Goal: Task Accomplishment & Management: Complete application form

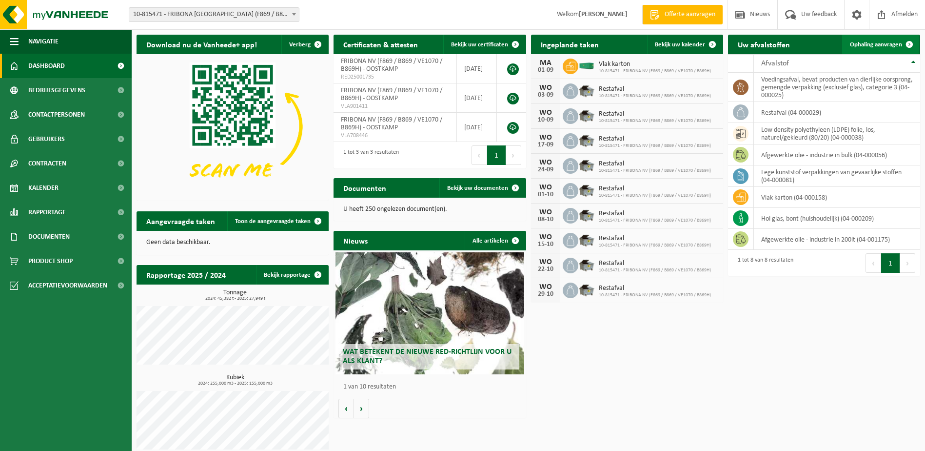
click at [889, 42] on span "Ophaling aanvragen" at bounding box center [876, 44] width 52 height 6
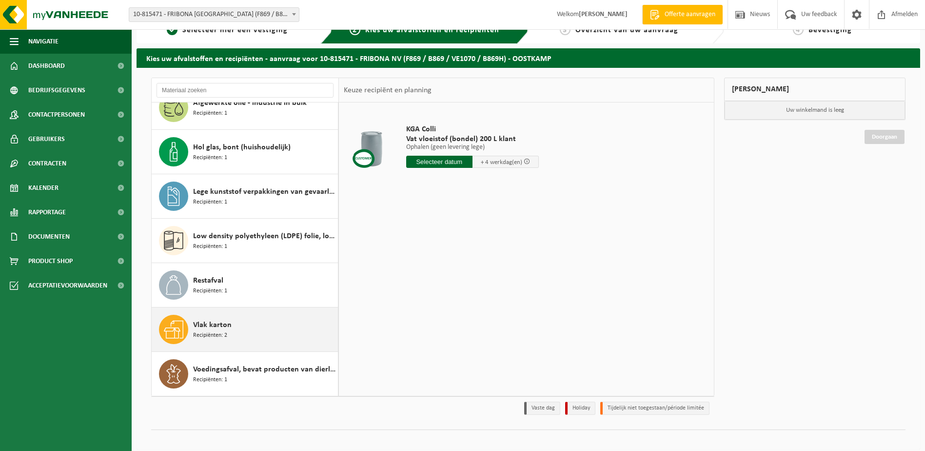
scroll to position [26, 0]
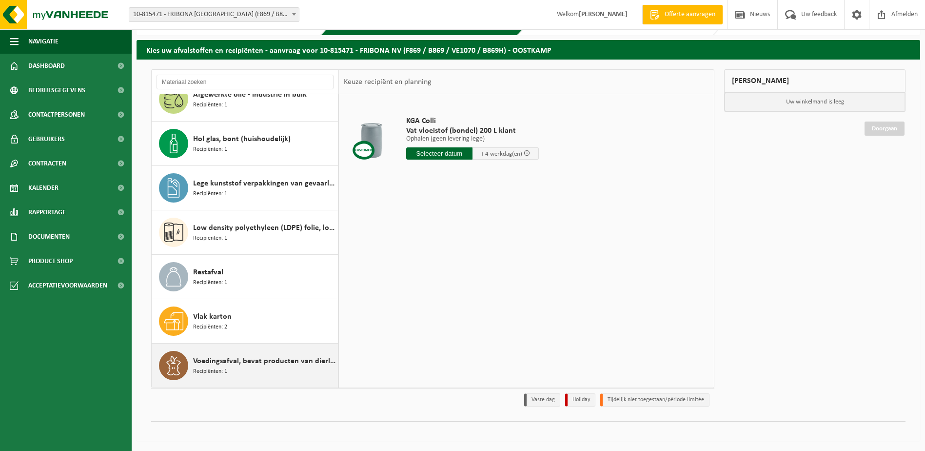
click at [243, 368] on div "Voedingsafval, bevat producten van dierlijke oorsprong, gemengde verpakking (ex…" at bounding box center [264, 365] width 142 height 29
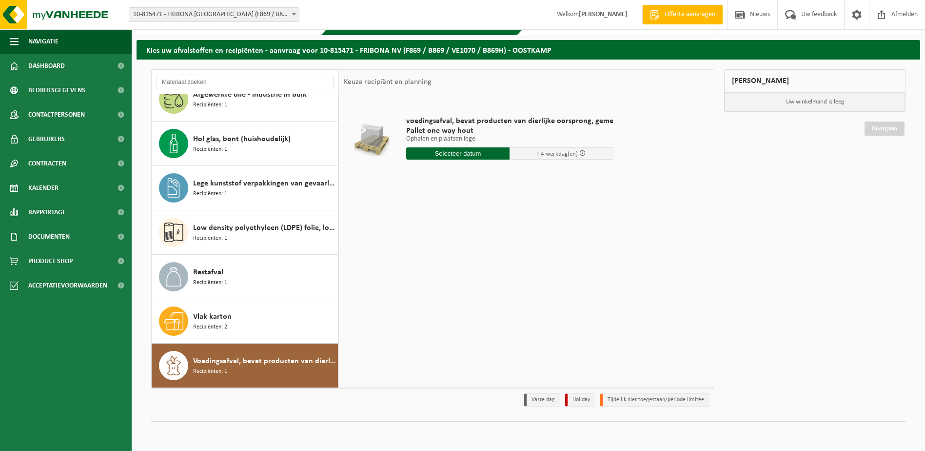
click at [479, 155] on input "text" at bounding box center [458, 153] width 104 height 12
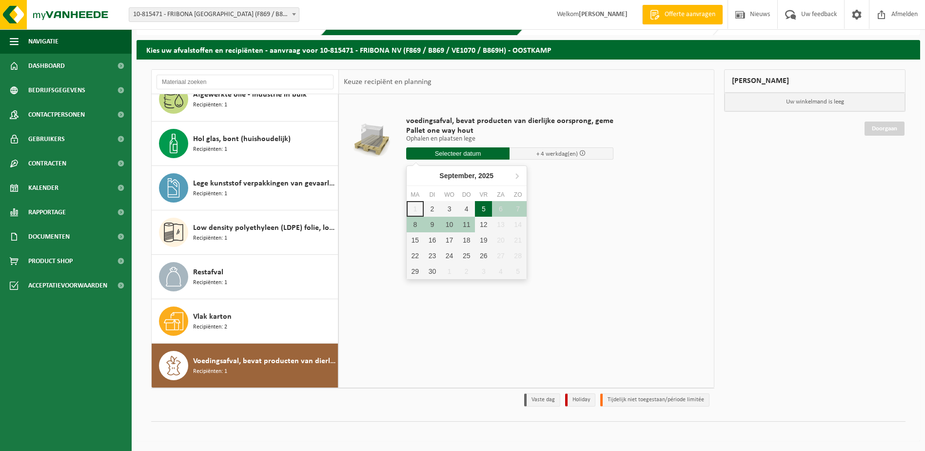
click at [482, 208] on div "5" at bounding box center [483, 209] width 17 height 16
type input "Van 2025-09-05"
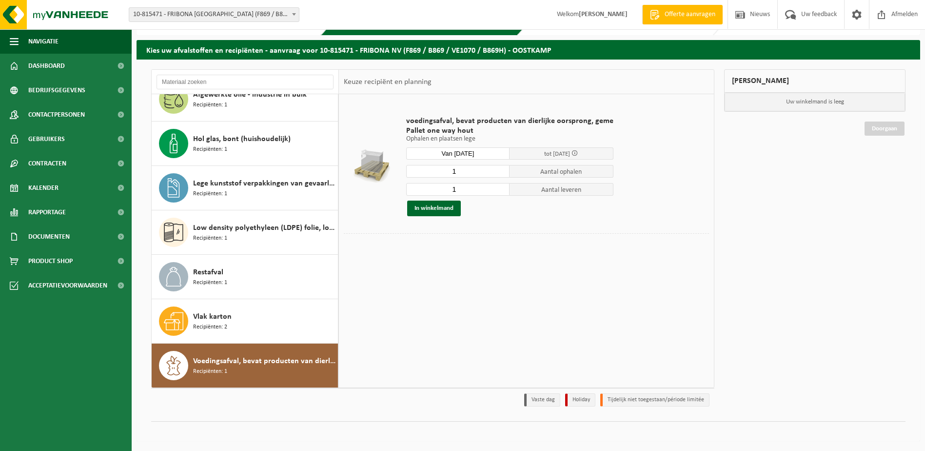
click at [556, 226] on td "voedingsafval, bevat producten van dierlijke oorsprong, geme Pallet one way hou…" at bounding box center [554, 166] width 311 height 134
click at [476, 194] on input "1" at bounding box center [458, 189] width 104 height 13
type input "0"
click at [500, 192] on input "0" at bounding box center [458, 189] width 104 height 13
click at [451, 173] on input "1" at bounding box center [458, 171] width 104 height 13
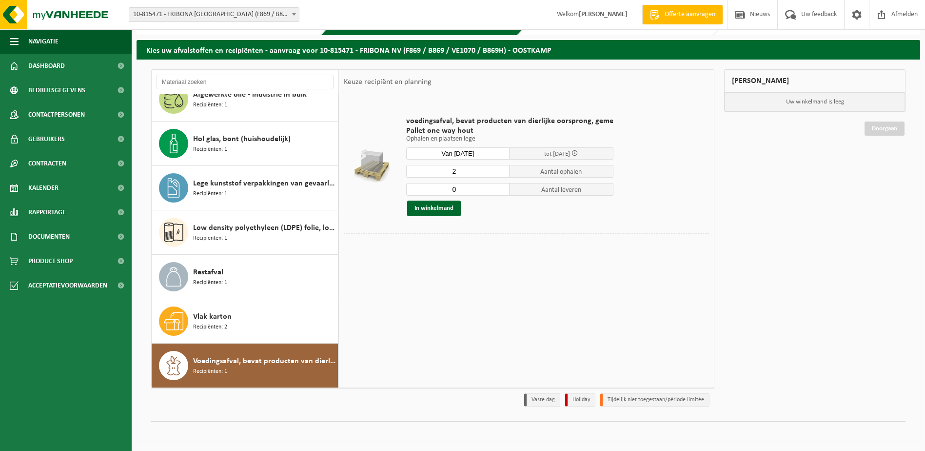
type input "2"
click at [529, 238] on div at bounding box center [526, 240] width 365 height 15
click at [481, 154] on input "Van 2025-09-05" at bounding box center [458, 153] width 104 height 12
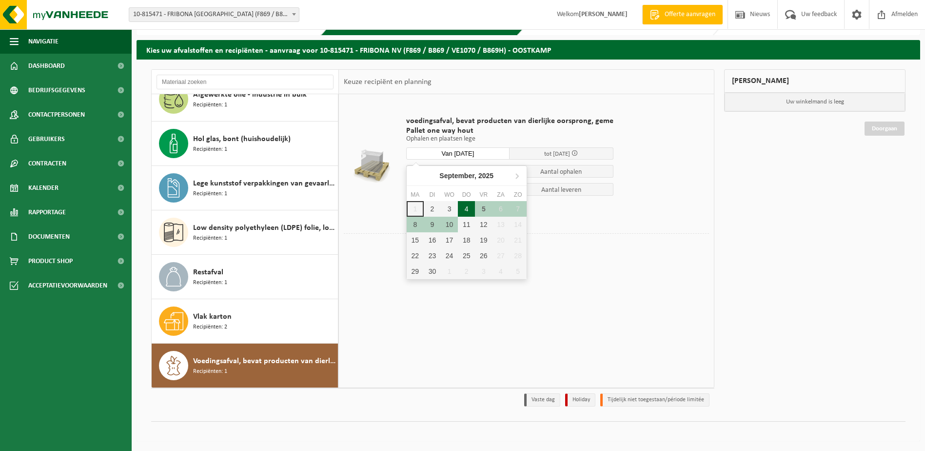
click at [467, 206] on div "4" at bounding box center [466, 209] width 17 height 16
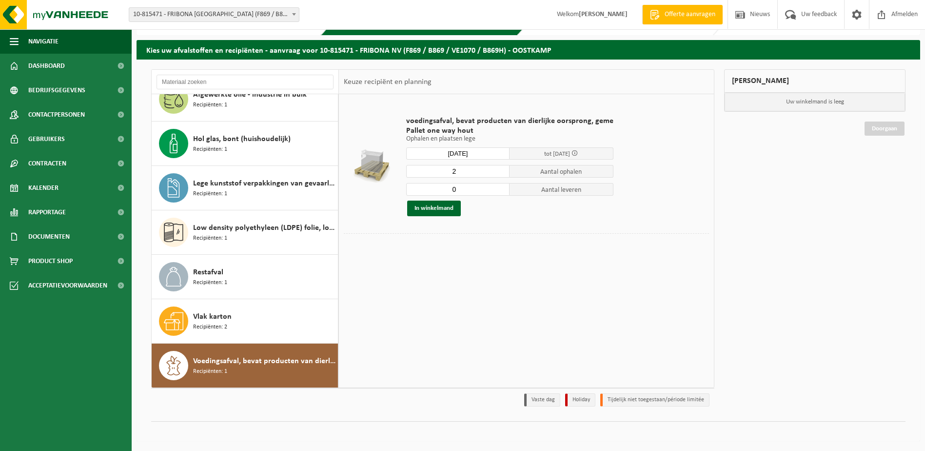
type input "Van 2025-09-04"
click at [492, 239] on div at bounding box center [526, 240] width 365 height 15
click at [439, 209] on button "In winkelmand" at bounding box center [434, 209] width 54 height 16
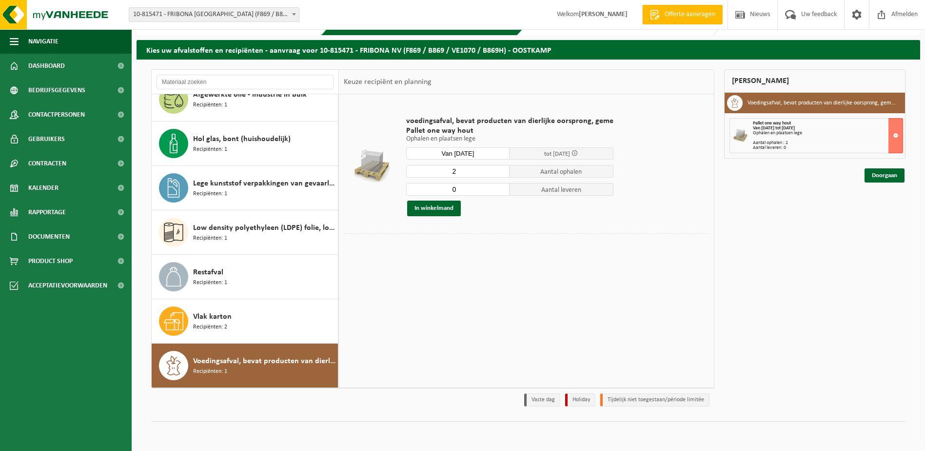
drag, startPoint x: 881, startPoint y: 177, endPoint x: 878, endPoint y: 183, distance: 7.4
click at [881, 177] on link "Doorgaan" at bounding box center [885, 175] width 40 height 14
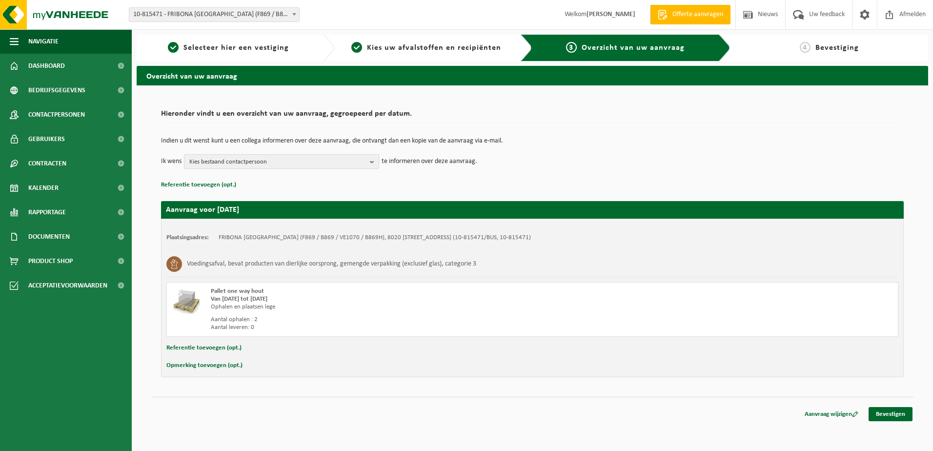
click at [372, 164] on b "button" at bounding box center [374, 162] width 9 height 14
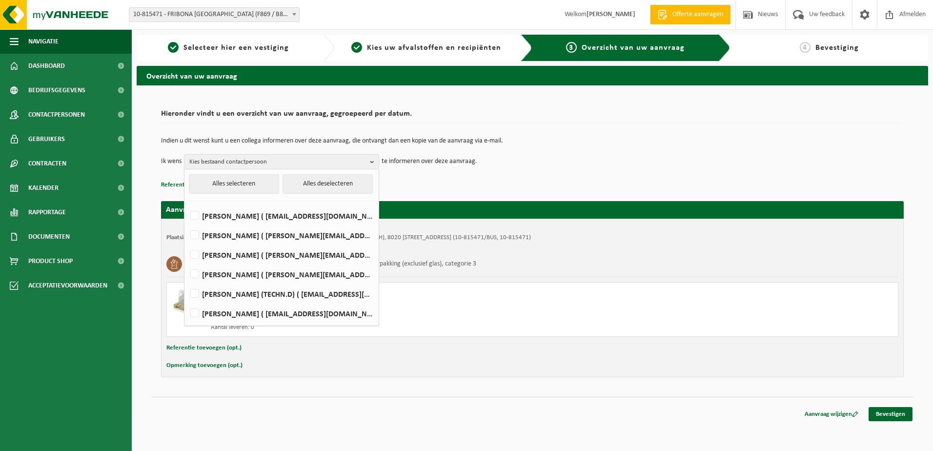
click at [430, 187] on p "Referentie toevoegen (opt.)" at bounding box center [532, 185] width 743 height 13
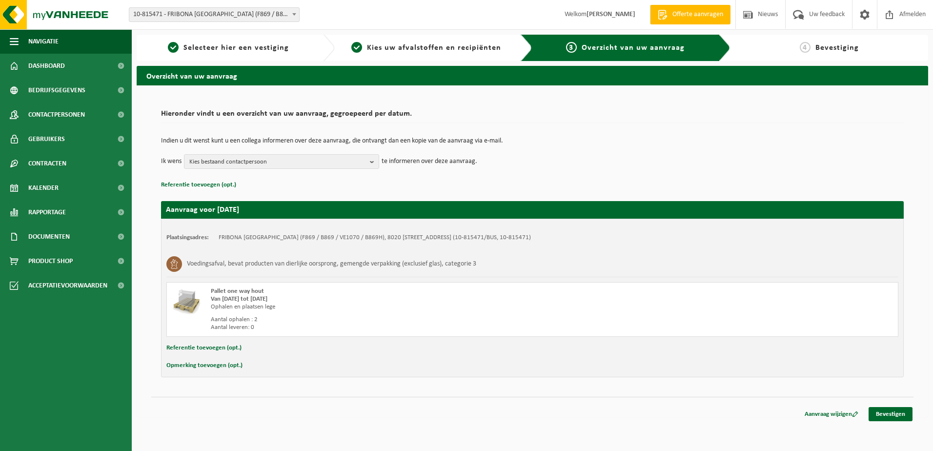
click at [223, 348] on button "Referentie toevoegen (opt.)" at bounding box center [203, 348] width 75 height 13
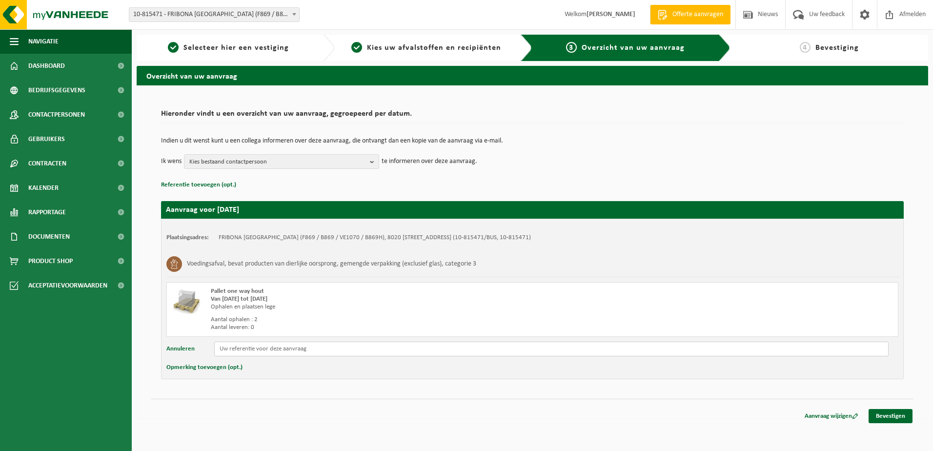
click at [239, 352] on input "text" at bounding box center [551, 349] width 674 height 15
click at [224, 350] on input "AFval Cat 2 (1palet) + afval cat 3 (1 palet)" at bounding box center [551, 349] width 674 height 15
drag, startPoint x: 332, startPoint y: 349, endPoint x: 201, endPoint y: 350, distance: 131.7
click at [140, 350] on div "Hieronder vindt u een overzicht van uw aanvraag, gegroepeerd per datum. Indien …" at bounding box center [532, 251] width 791 height 333
type input "Afval Cat 2 (1palet) + afval cat 3 (1 palet)"
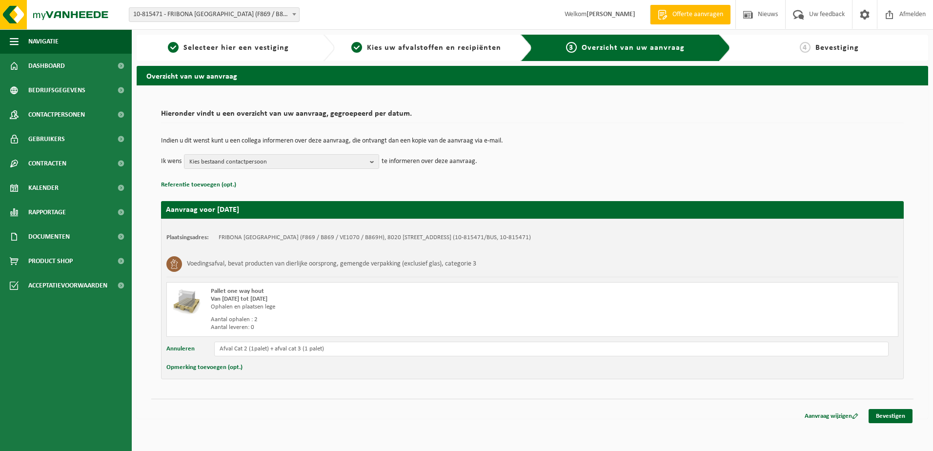
click at [206, 367] on button "Opmerking toevoegen (opt.)" at bounding box center [204, 367] width 76 height 13
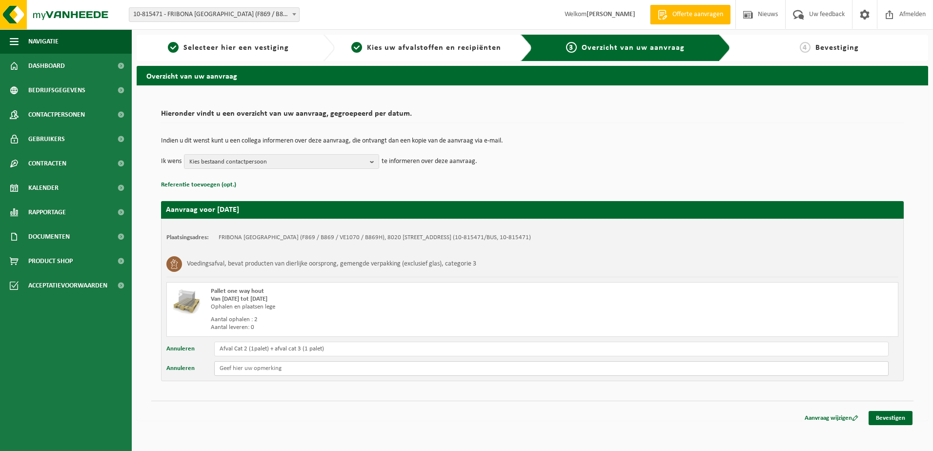
click at [229, 368] on input "text" at bounding box center [551, 368] width 674 height 15
paste input "Afval Cat 2 (1palet) + afval cat 3 (1 palet)"
type input "Afval Cat 2 (1palet) + afval cat 3 (1 palet)"
click at [254, 350] on input "Afval Cat 2 (1palet) + afval cat 3 (1 palet)" at bounding box center [551, 349] width 674 height 15
drag, startPoint x: 322, startPoint y: 352, endPoint x: 331, endPoint y: 351, distance: 8.8
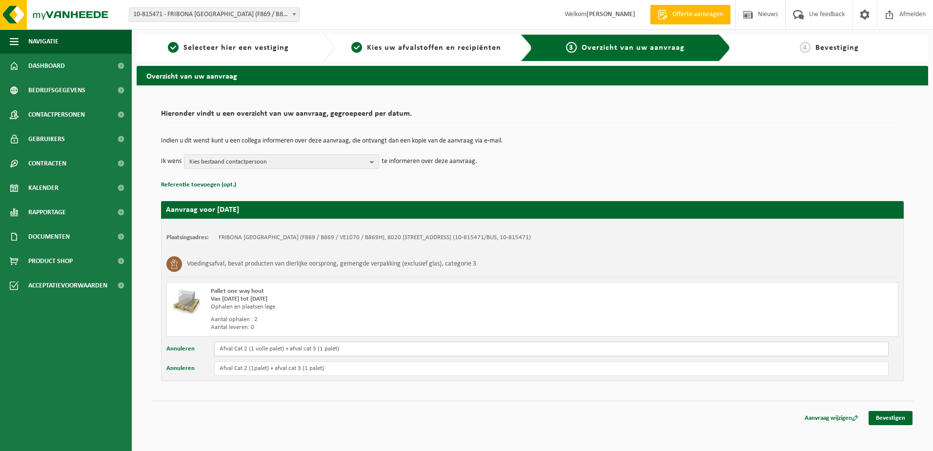
click at [324, 352] on input "Afval Cat 2 (1 volle palet) + afval cat 3 (1 palet)" at bounding box center [551, 349] width 674 height 15
click at [266, 352] on input "Afval Cat 2 (1 volle palet) + afval cat 3 (1 volle palet)" at bounding box center [551, 349] width 674 height 15
type input "Afval Cat 2 (1 palet) + afval cat 3 (1 volle palet)"
click at [310, 368] on input "Afval Cat 2 (1palet) + afval cat 3 (1 palet)" at bounding box center [551, 368] width 674 height 15
type input "Afval Cat 2 (1palet) + afval cat 3 (1 volle palet)"
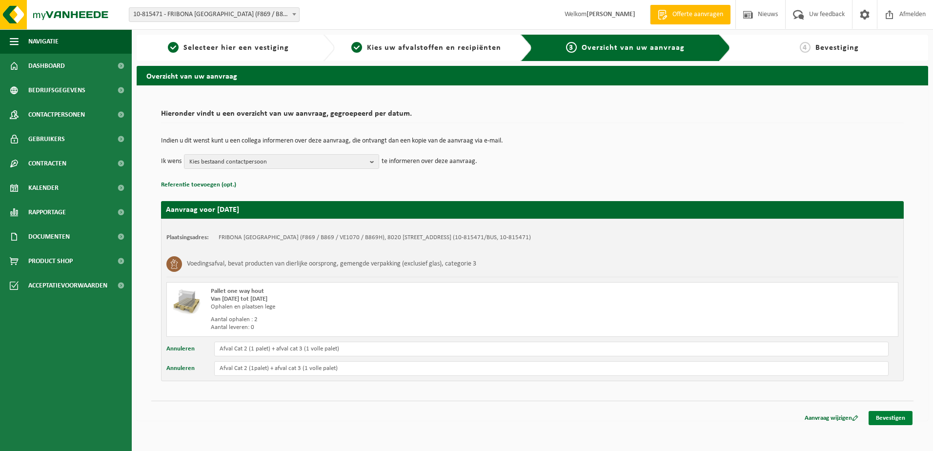
drag, startPoint x: 887, startPoint y: 417, endPoint x: 882, endPoint y: 416, distance: 6.0
click at [887, 417] on link "Bevestigen" at bounding box center [890, 418] width 44 height 14
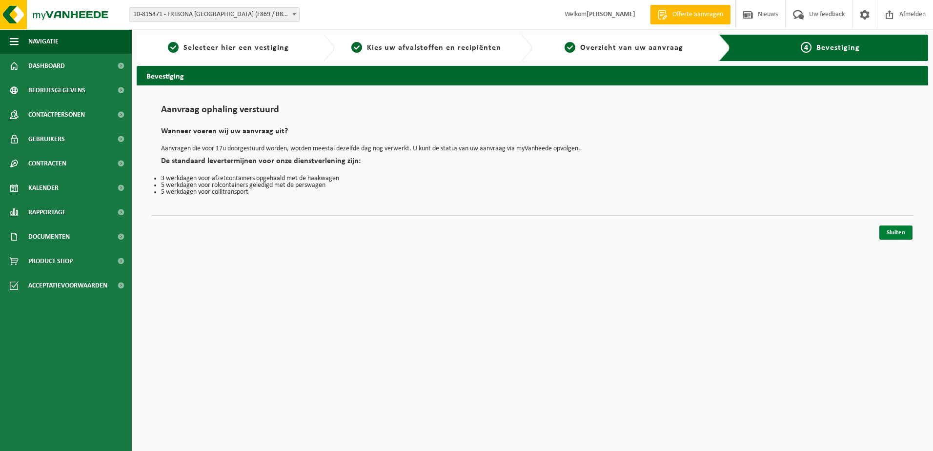
click at [900, 232] on link "Sluiten" at bounding box center [895, 232] width 33 height 14
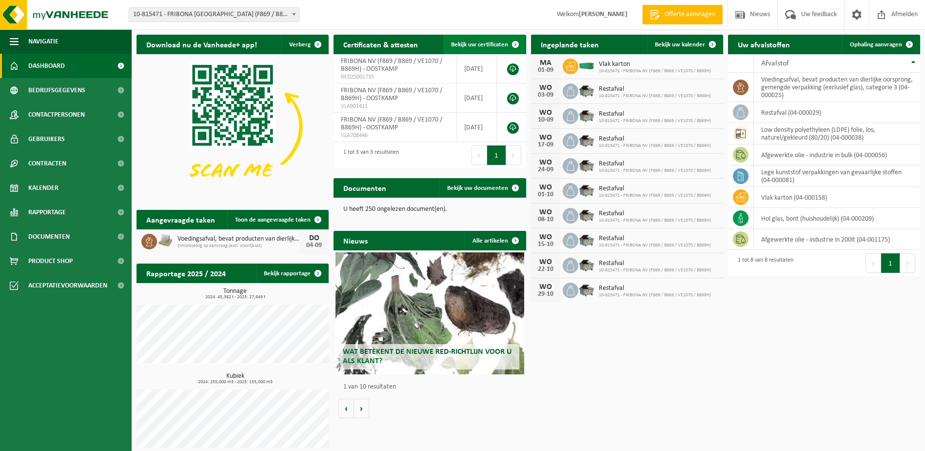
click at [488, 41] on span "Bekijk uw certificaten" at bounding box center [479, 44] width 57 height 6
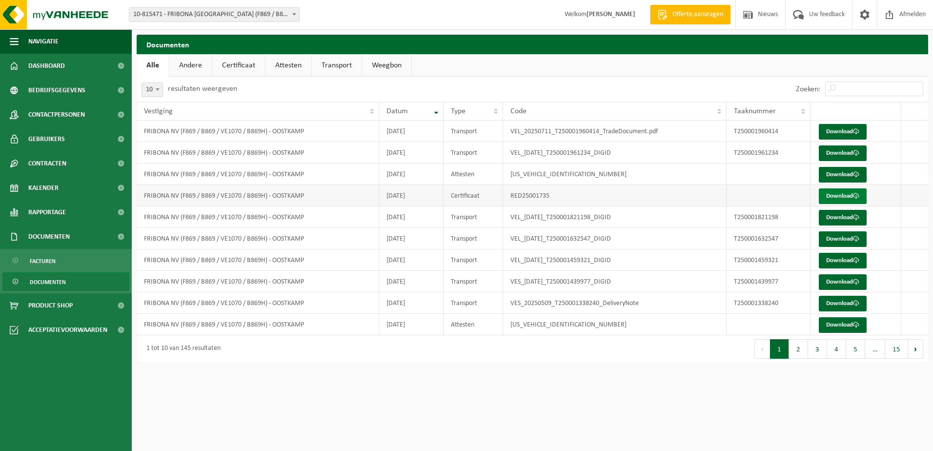
click at [851, 197] on link "Download" at bounding box center [843, 196] width 48 height 16
click at [845, 171] on link "Download" at bounding box center [843, 175] width 48 height 16
click at [848, 324] on link "Download" at bounding box center [843, 325] width 48 height 16
click at [802, 353] on button "2" at bounding box center [798, 349] width 19 height 20
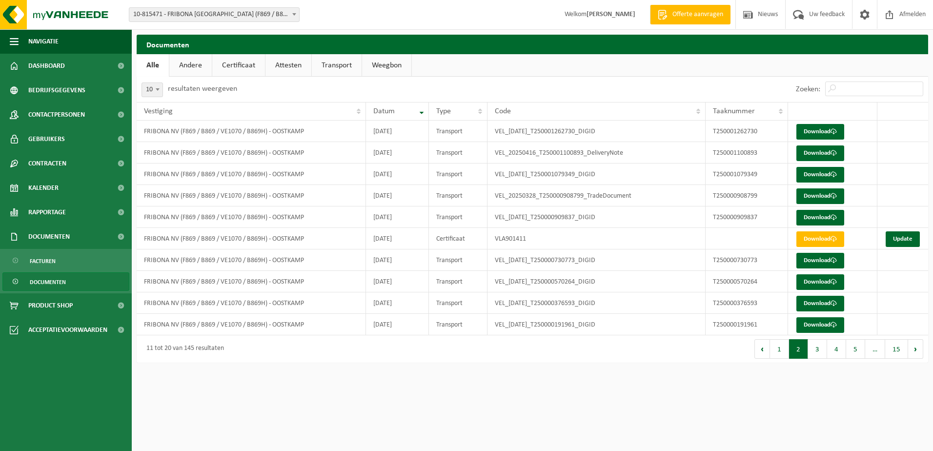
click at [293, 68] on link "Attesten" at bounding box center [288, 65] width 46 height 22
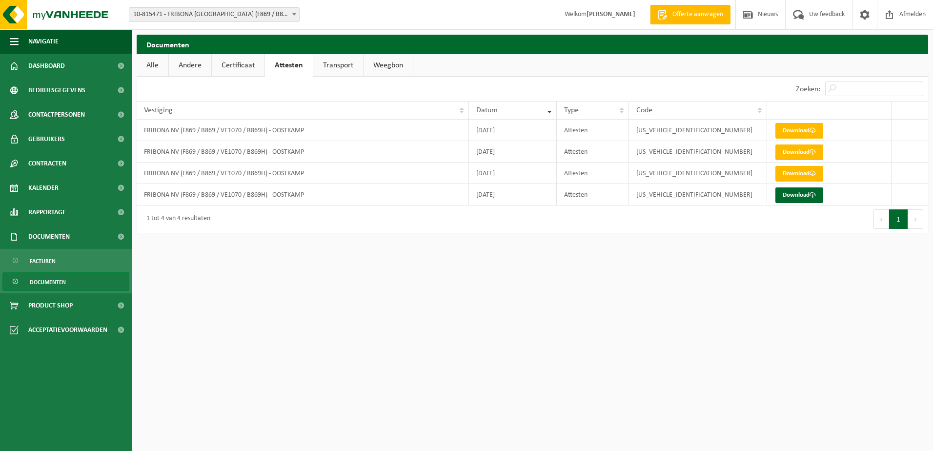
click at [221, 64] on link "Certificaat" at bounding box center [238, 65] width 53 height 22
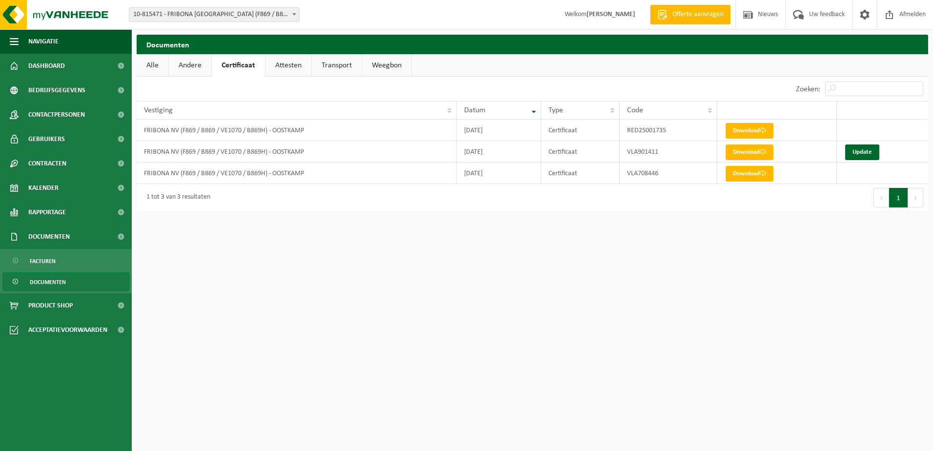
click at [186, 67] on link "Andere" at bounding box center [190, 65] width 42 height 22
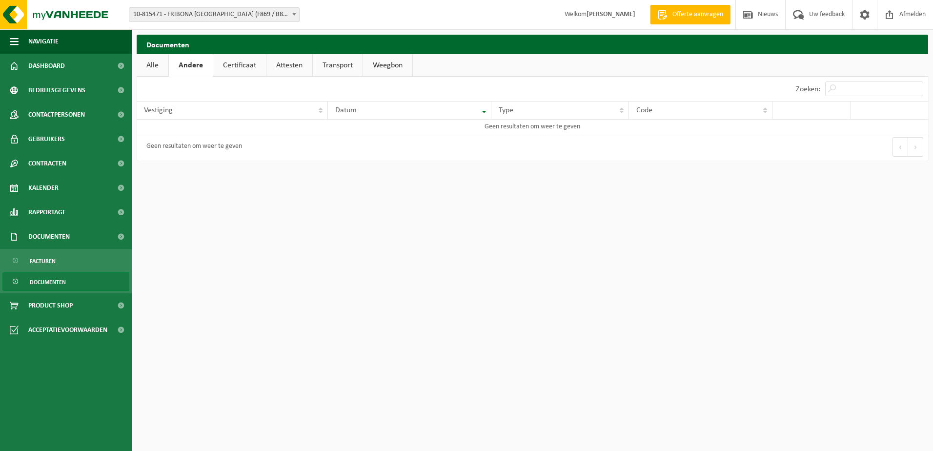
click at [151, 68] on link "Alle" at bounding box center [153, 65] width 32 height 22
